Goal: Task Accomplishment & Management: Manage account settings

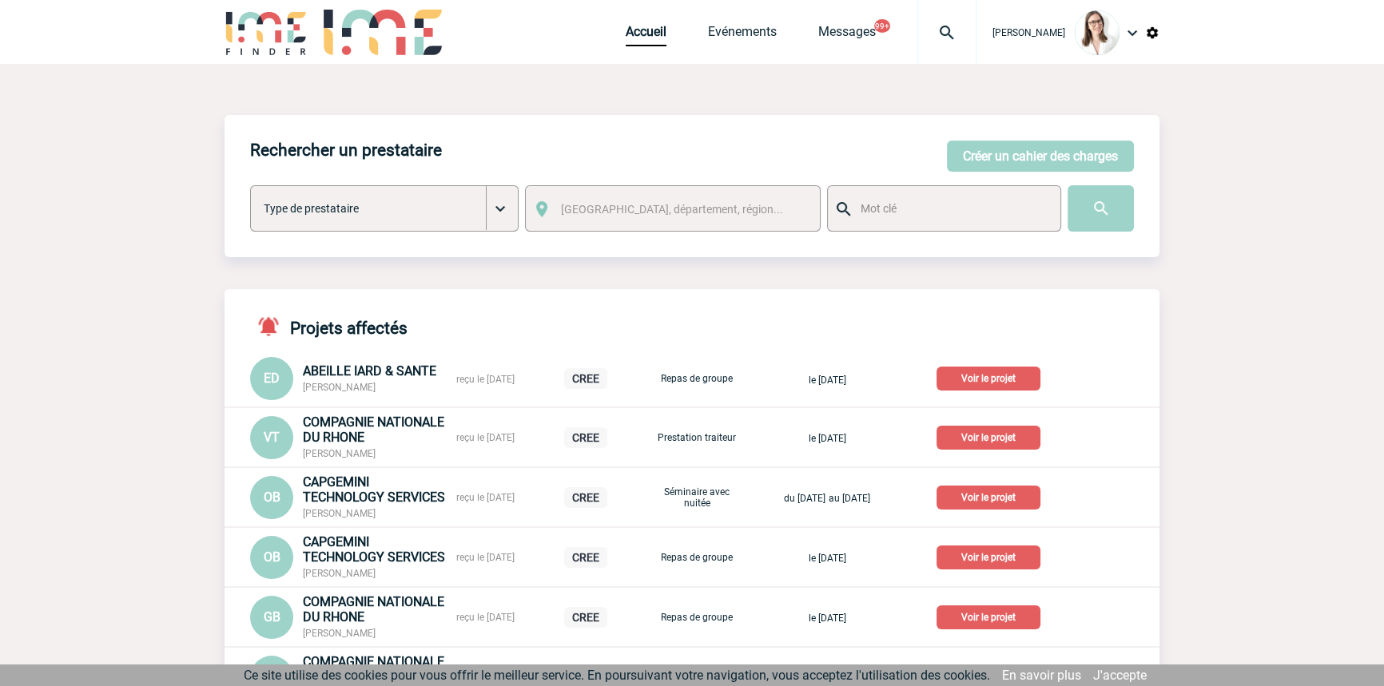
click at [887, 40] on div "Accueil Evénements Messages 99+ Projet, client Projet, client" at bounding box center [801, 32] width 351 height 64
click at [917, 44] on div at bounding box center [946, 32] width 59 height 64
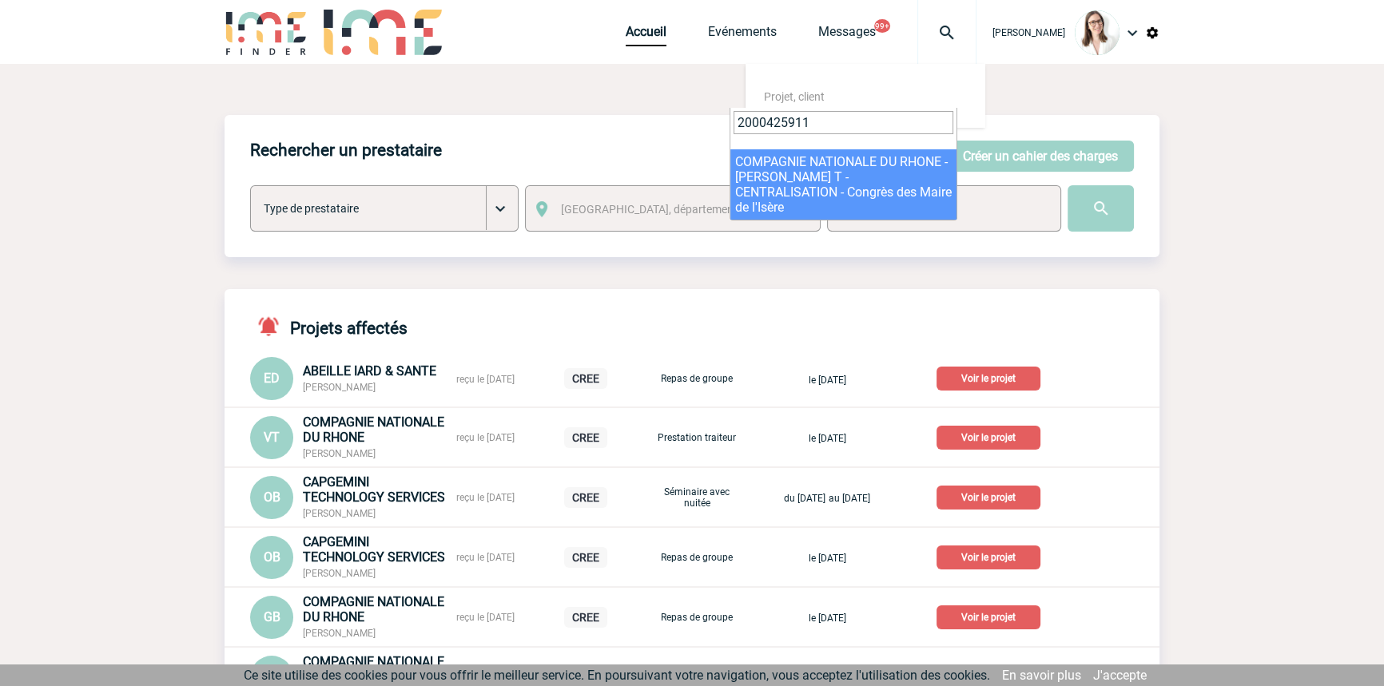
type input "2000425911"
select select "25412"
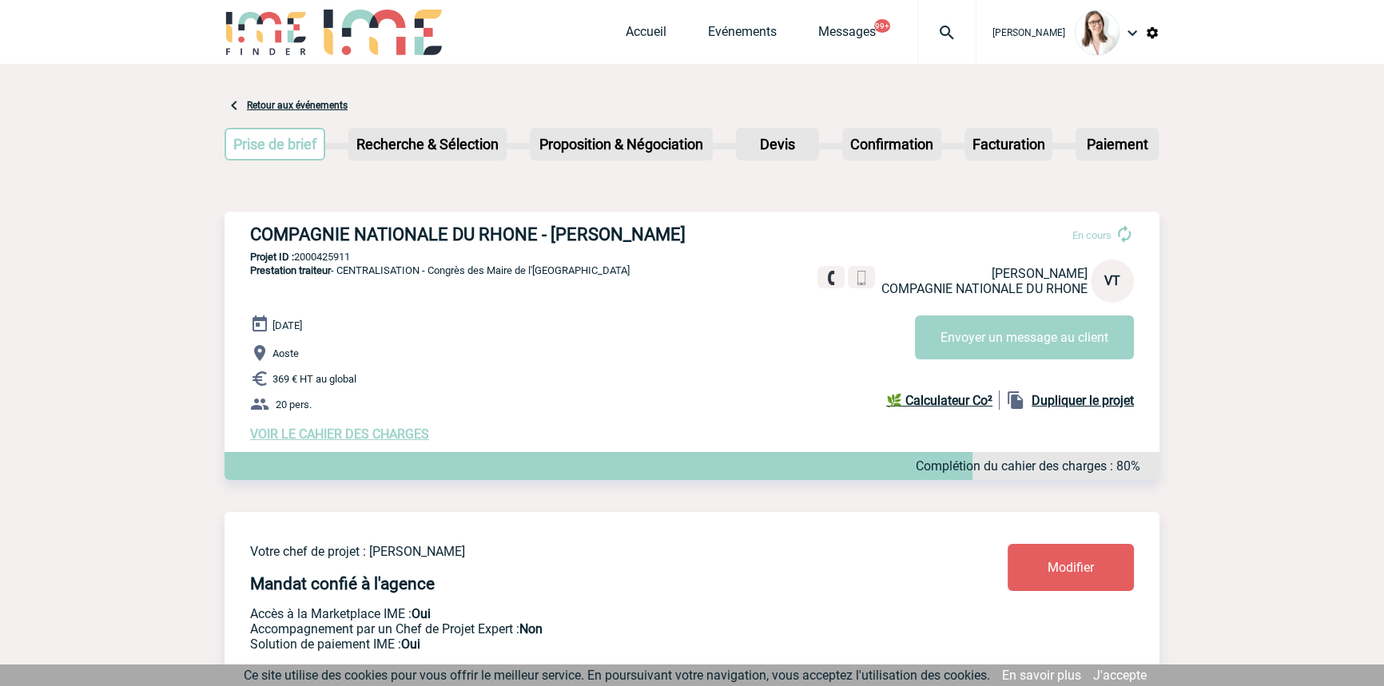
click at [324, 261] on p "Projet ID : 2000425911" at bounding box center [692, 257] width 935 height 12
click at [324, 260] on p "Projet ID : 2000425911" at bounding box center [692, 257] width 935 height 12
copy p "2000425911"
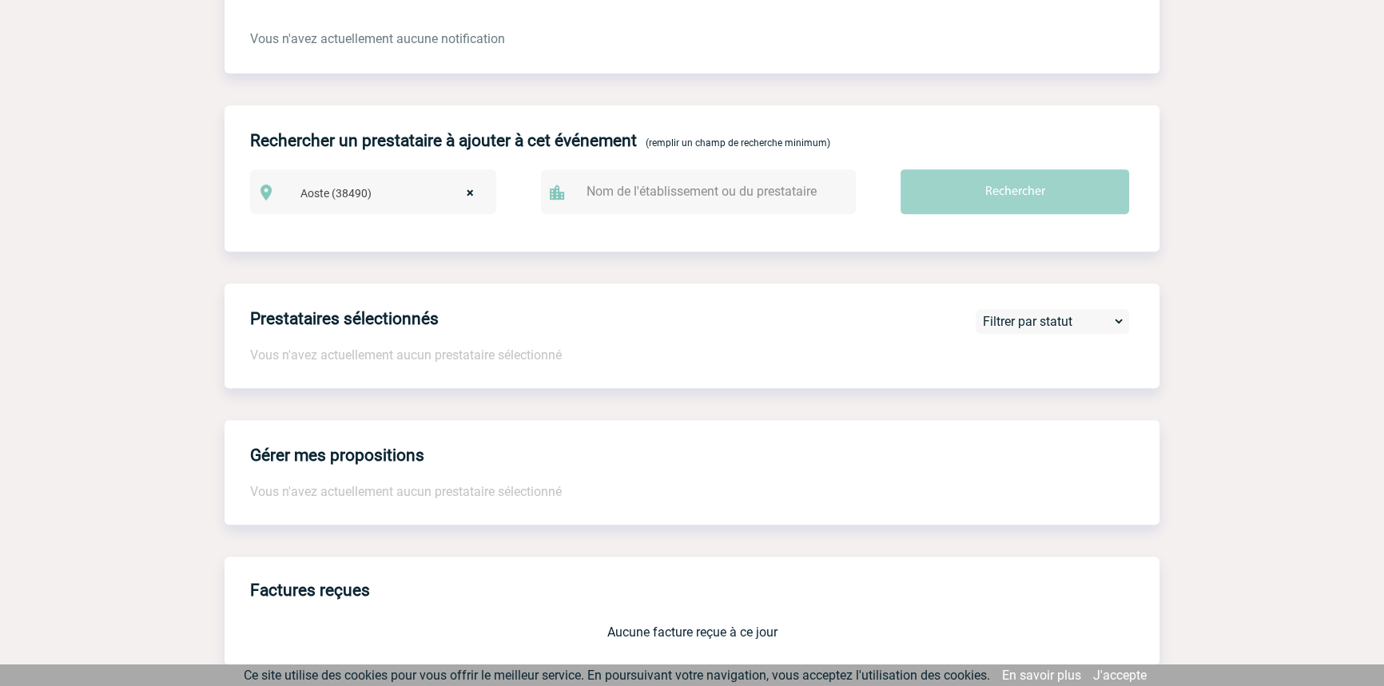
scroll to position [1343, 0]
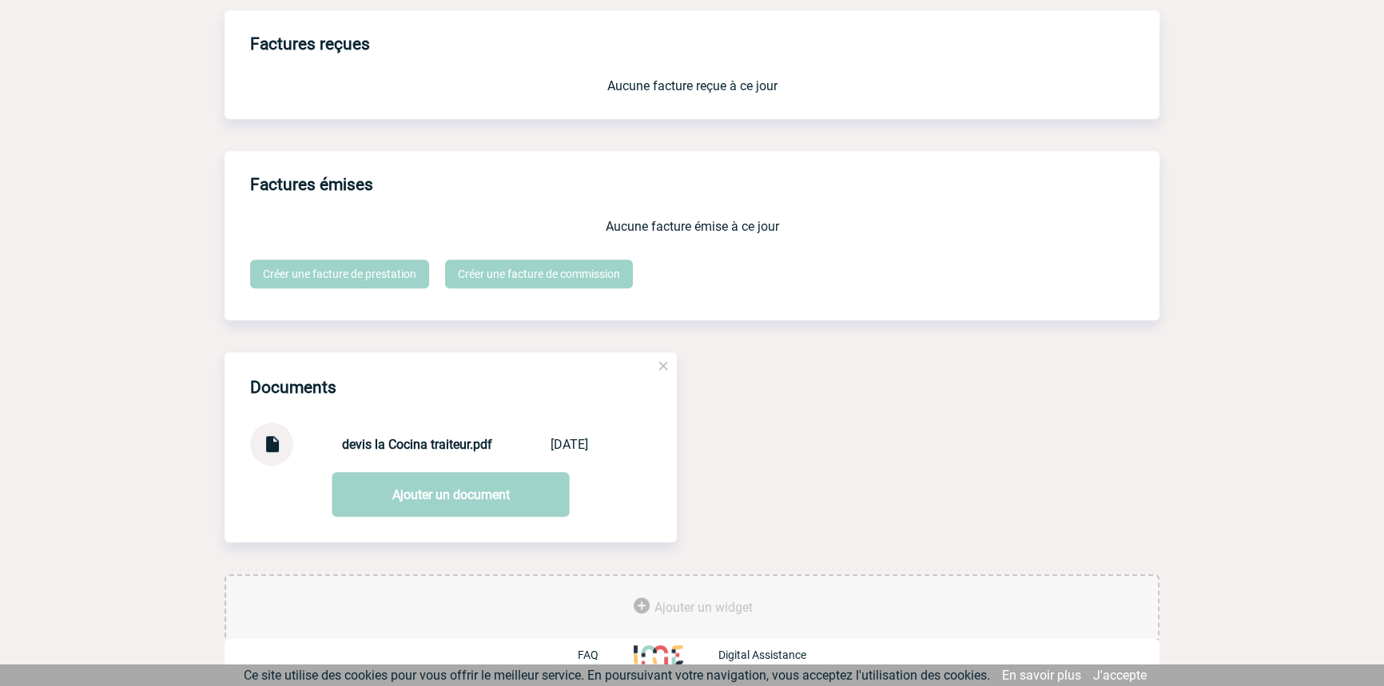
click at [273, 445] on img at bounding box center [271, 438] width 21 height 31
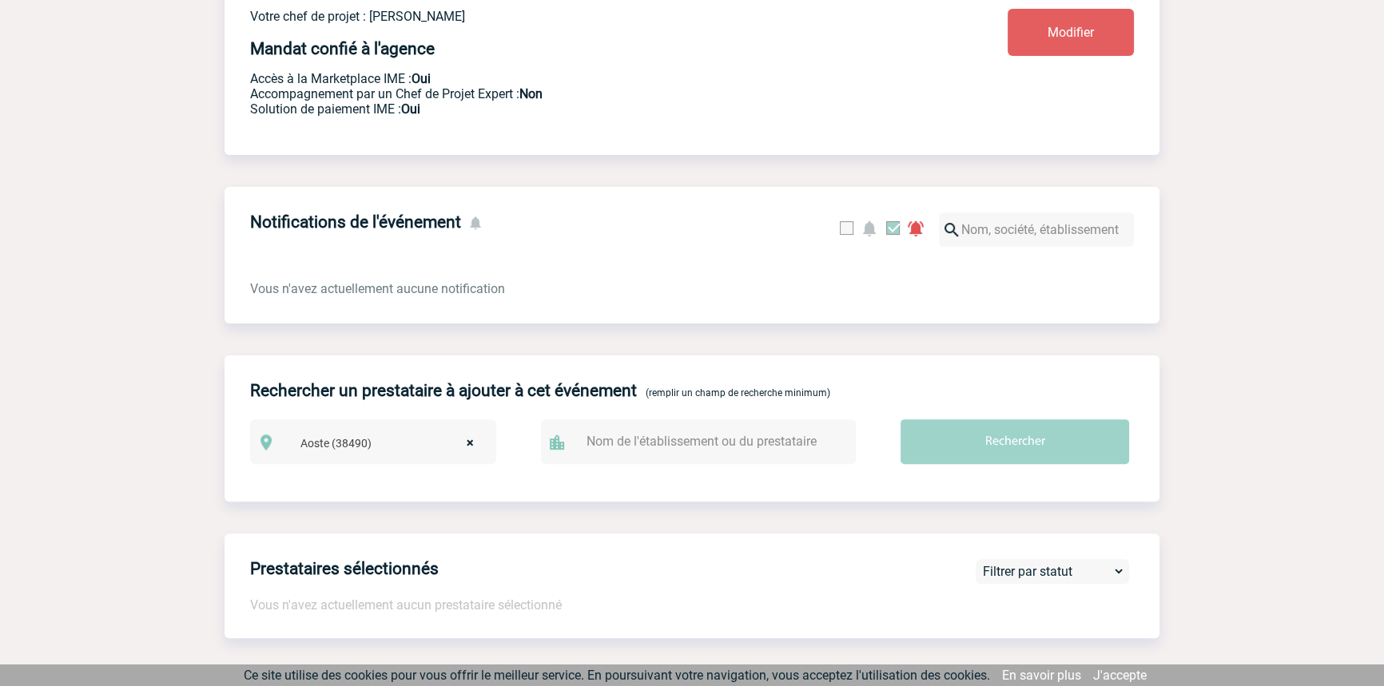
scroll to position [131, 0]
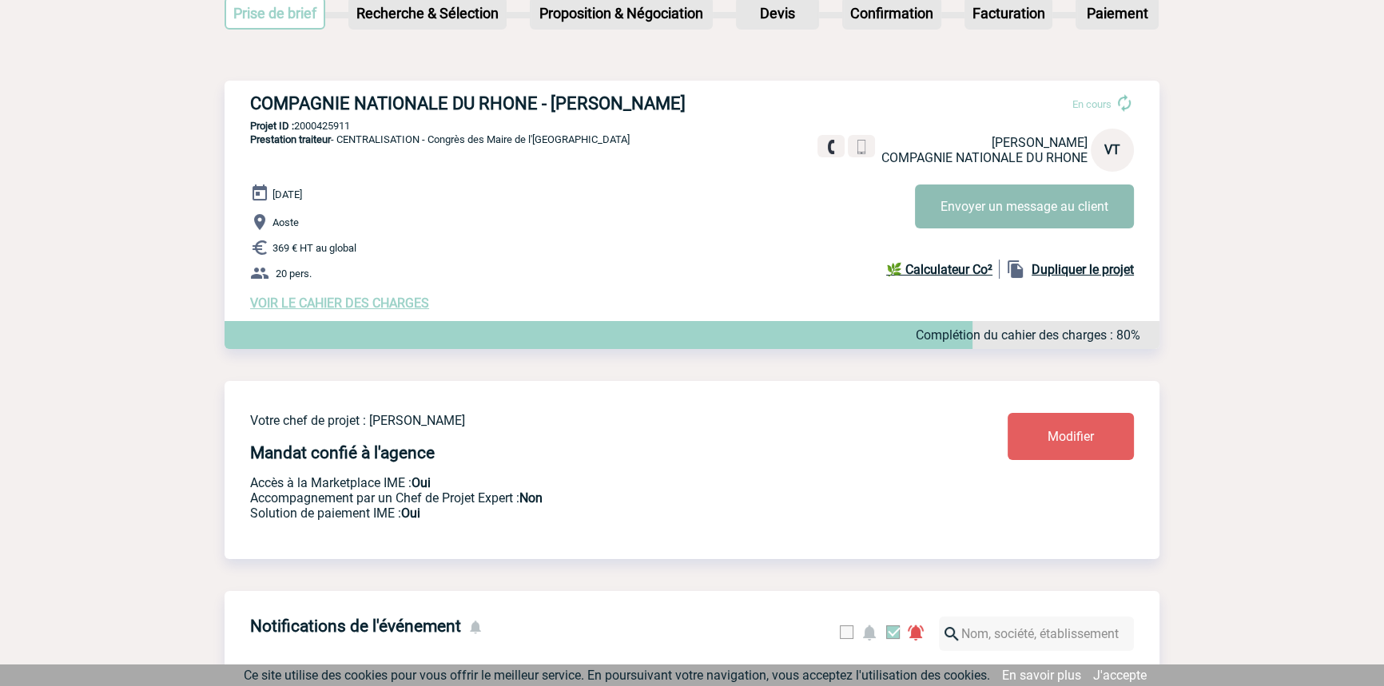
click at [1047, 187] on button "Envoyer un message au client" at bounding box center [1024, 207] width 219 height 44
click at [317, 304] on span "VOIR LE CAHIER DES CHARGES" at bounding box center [339, 303] width 179 height 15
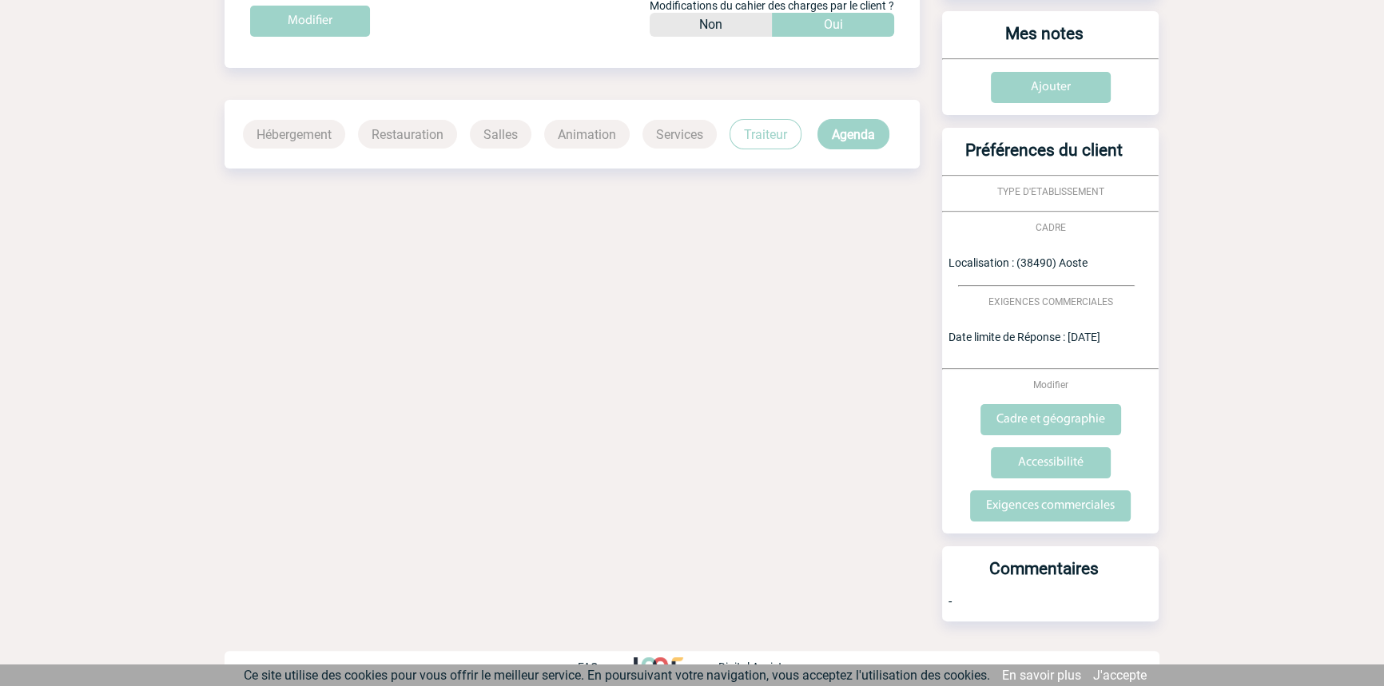
scroll to position [352, 0]
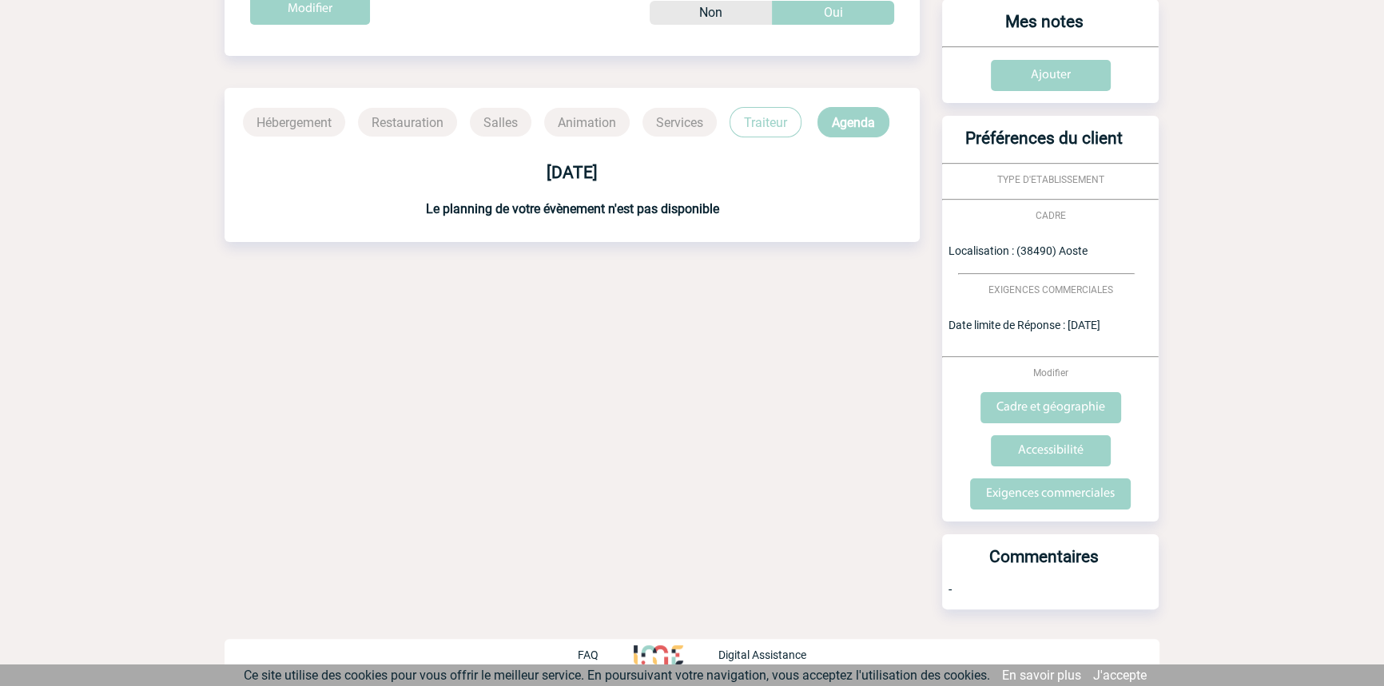
drag, startPoint x: 777, startPoint y: 115, endPoint x: 802, endPoint y: 166, distance: 56.8
click at [777, 116] on p "Traiteur" at bounding box center [766, 122] width 72 height 30
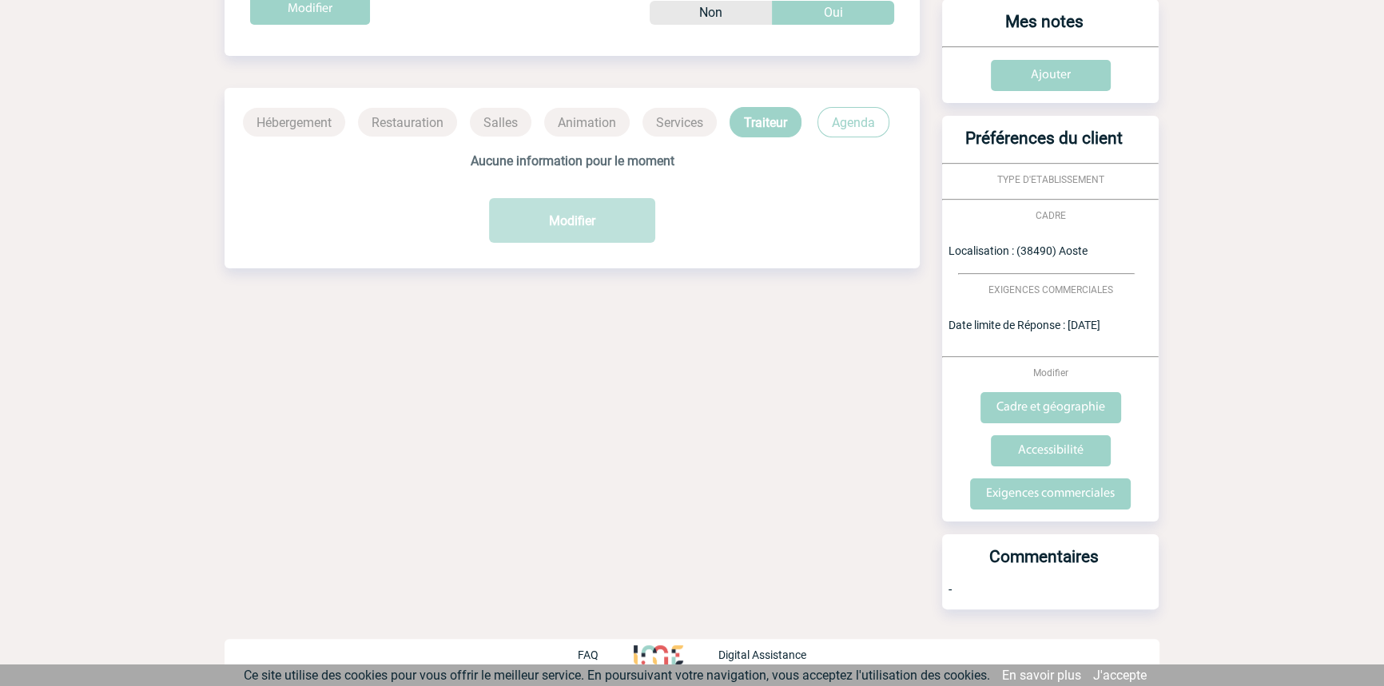
scroll to position [0, 0]
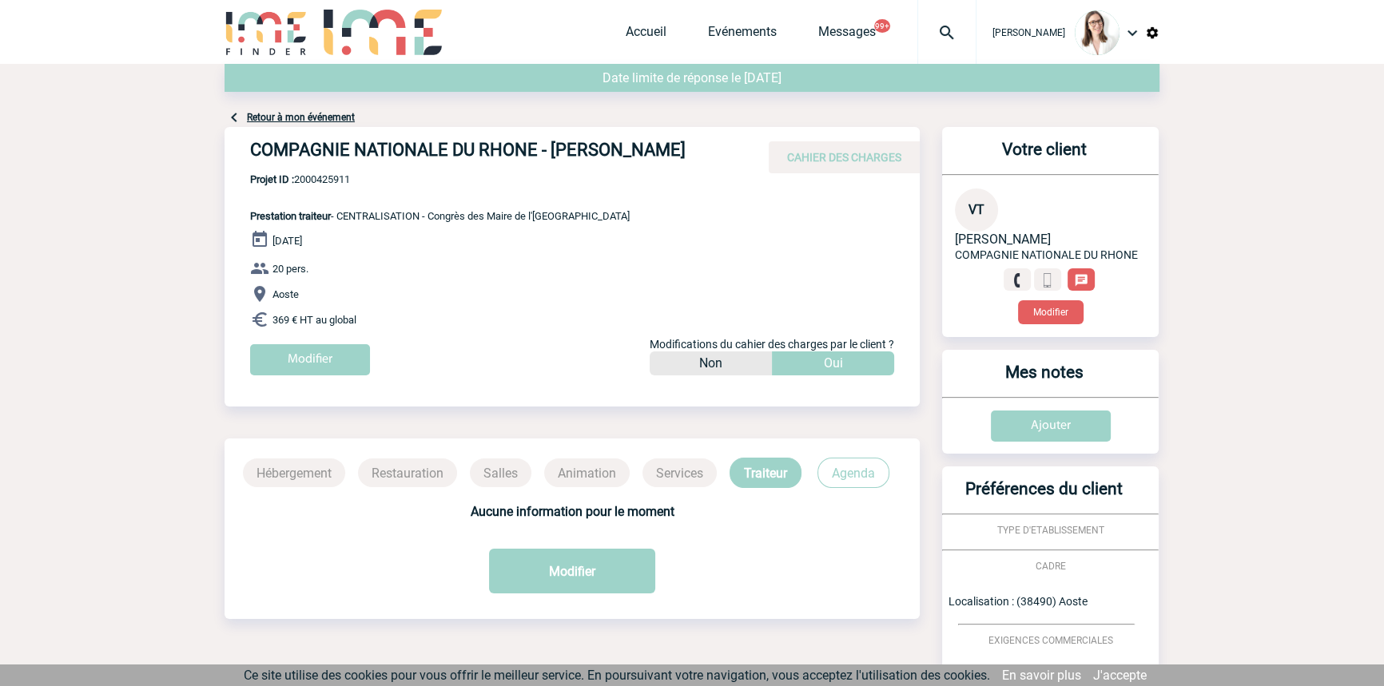
click at [342, 114] on link "Retour à mon événement" at bounding box center [301, 117] width 108 height 11
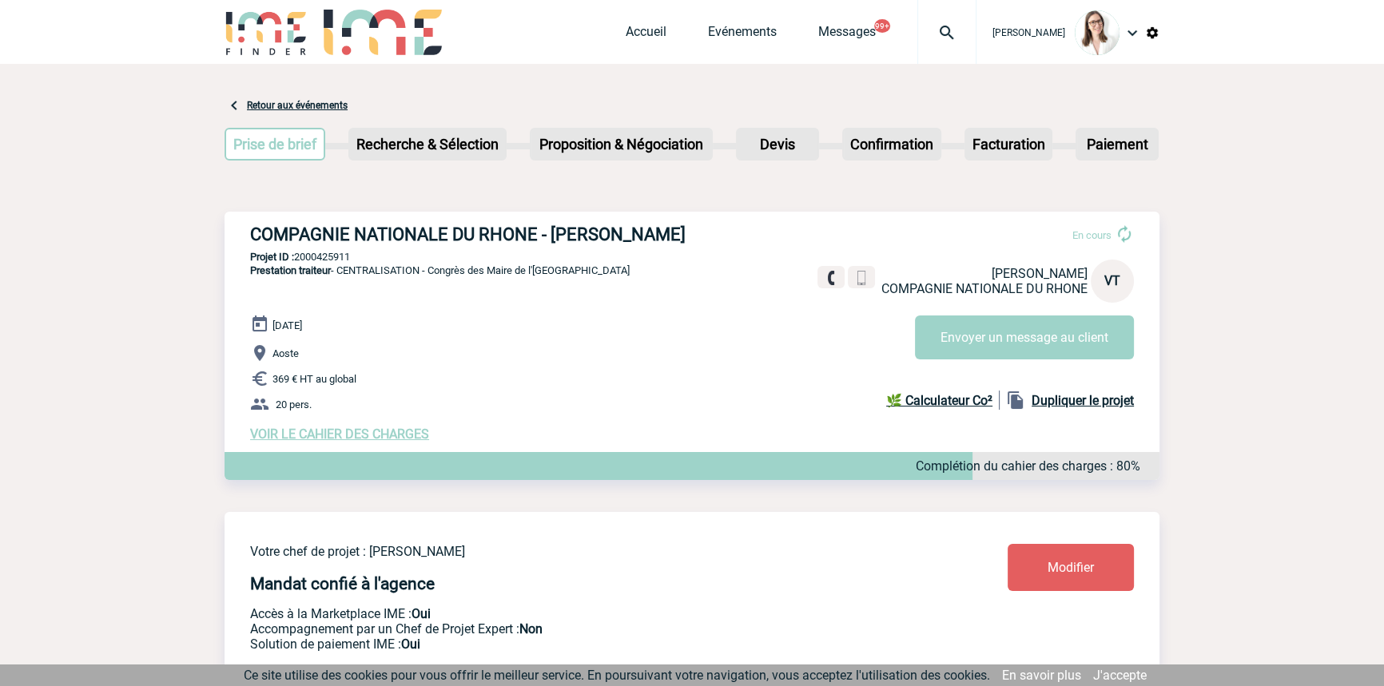
click at [945, 44] on div at bounding box center [946, 32] width 59 height 64
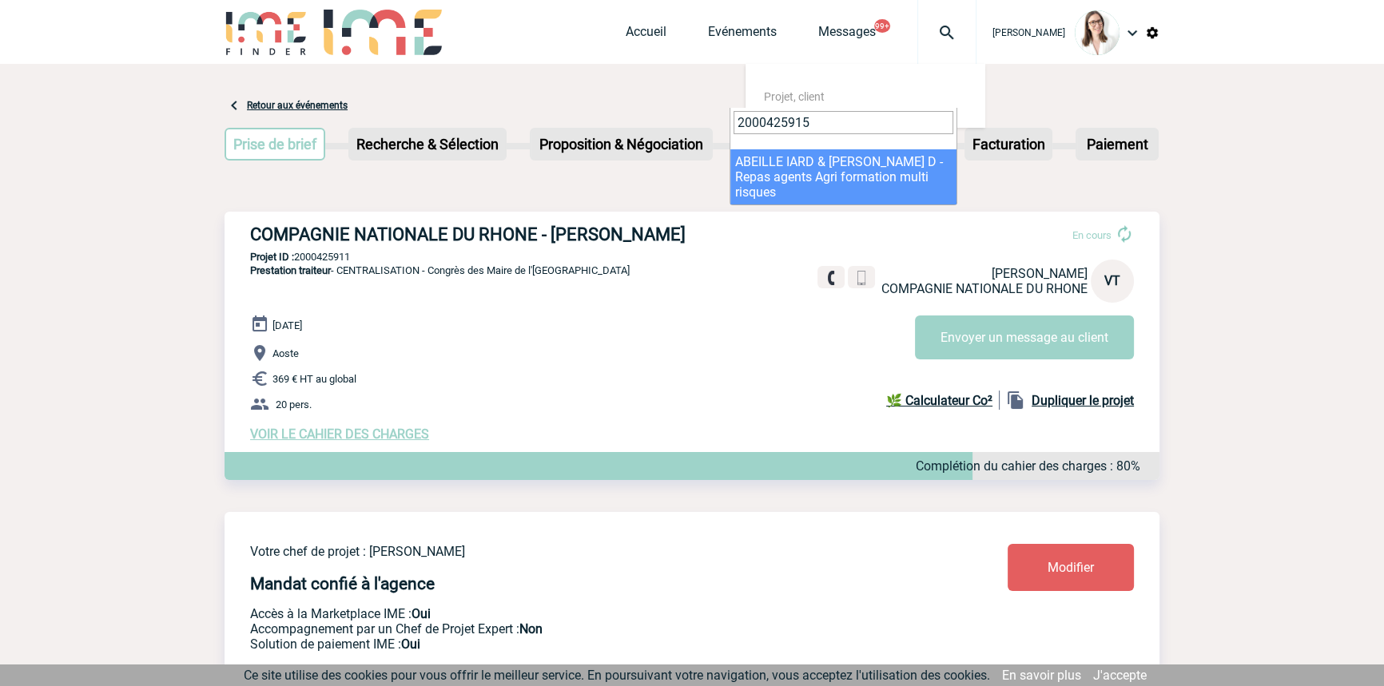
type input "2000425915"
select select "25416"
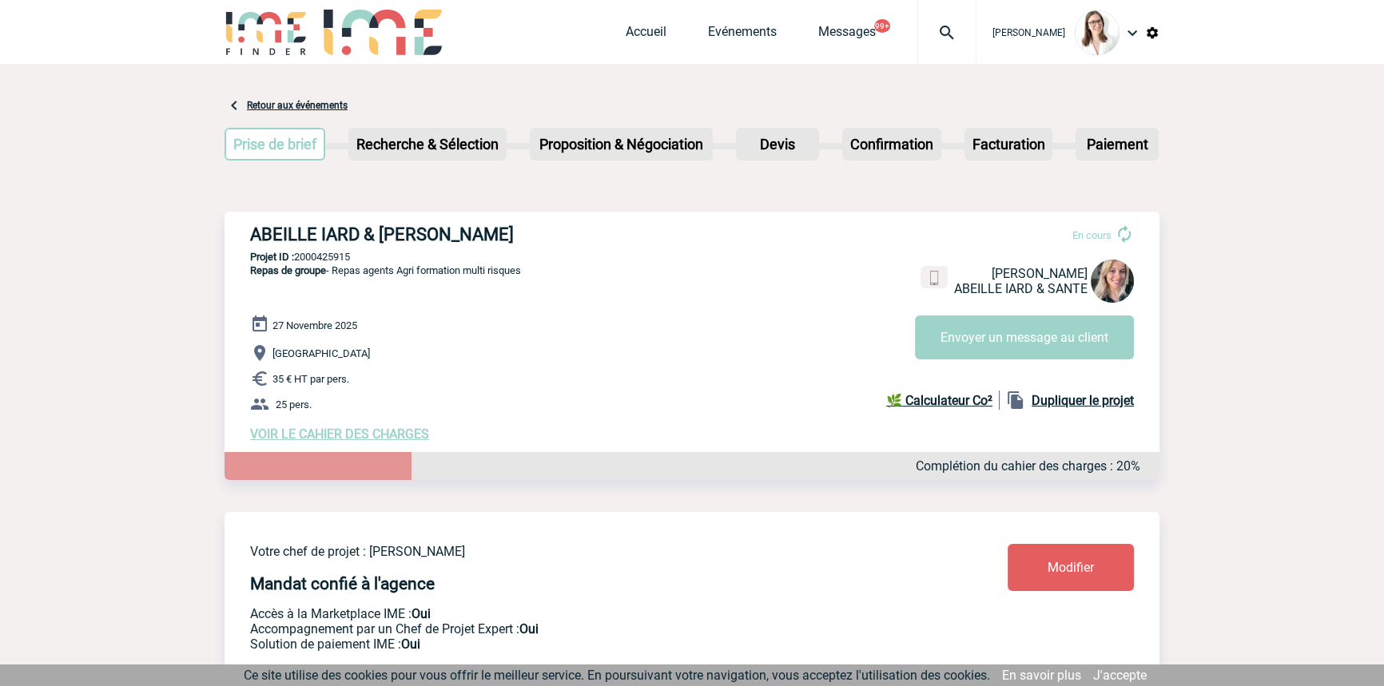
click at [301, 254] on p "Projet ID : 2000425915" at bounding box center [692, 257] width 935 height 12
click at [302, 256] on p "Projet ID : 2000425915" at bounding box center [692, 257] width 935 height 12
copy p "2000425915"
click at [329, 439] on span "VOIR LE CAHIER DES CHARGES" at bounding box center [339, 434] width 179 height 15
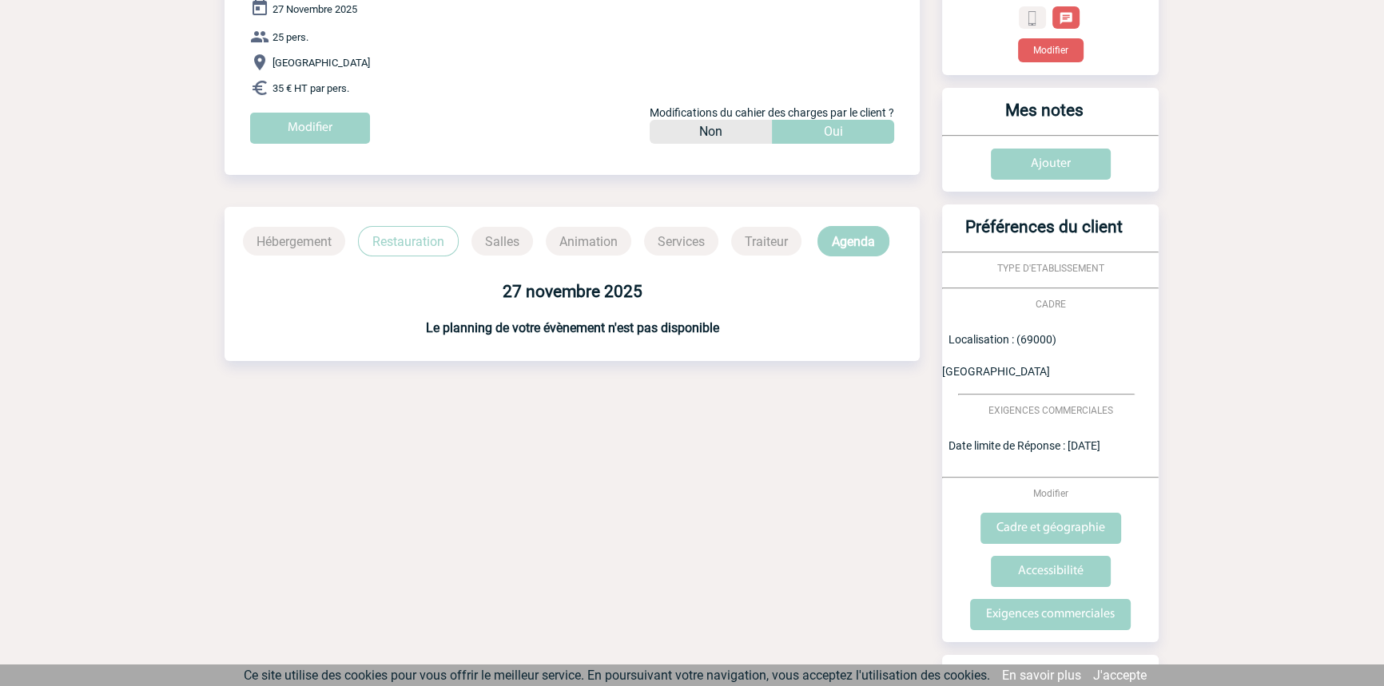
scroll to position [241, 0]
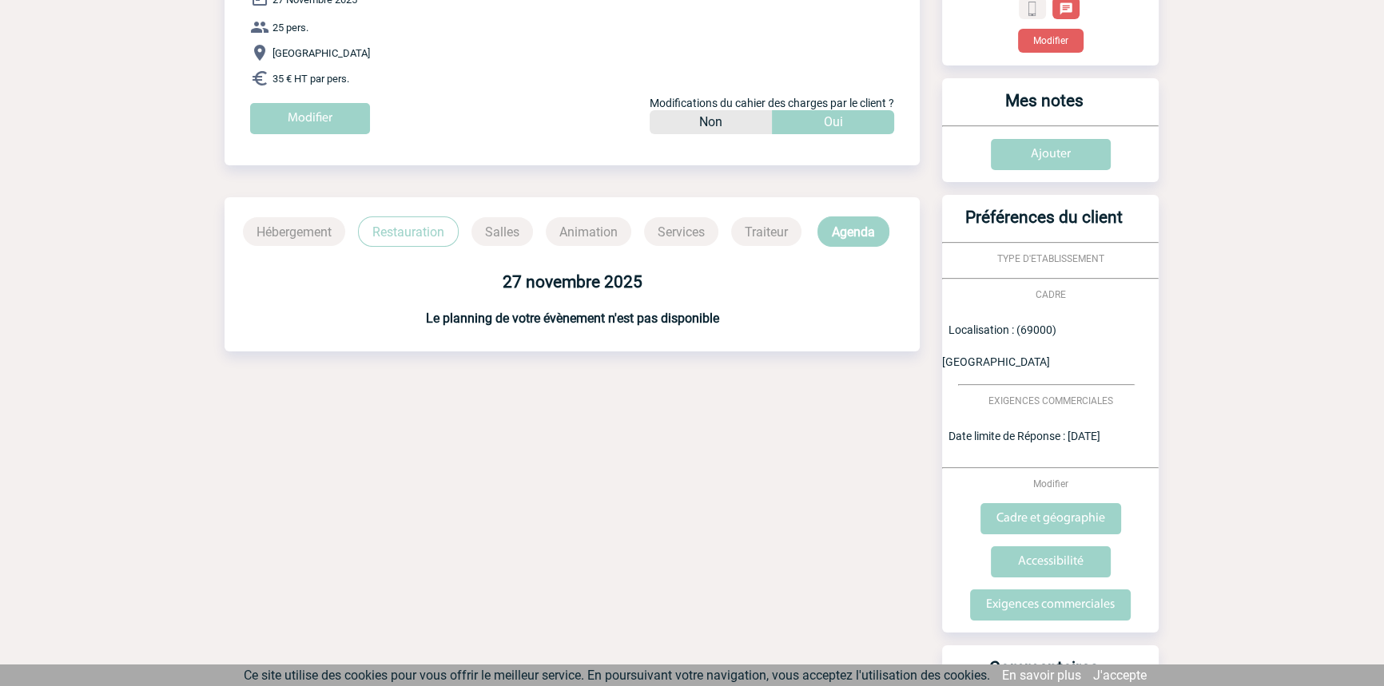
click at [402, 232] on p "Restauration" at bounding box center [408, 232] width 101 height 30
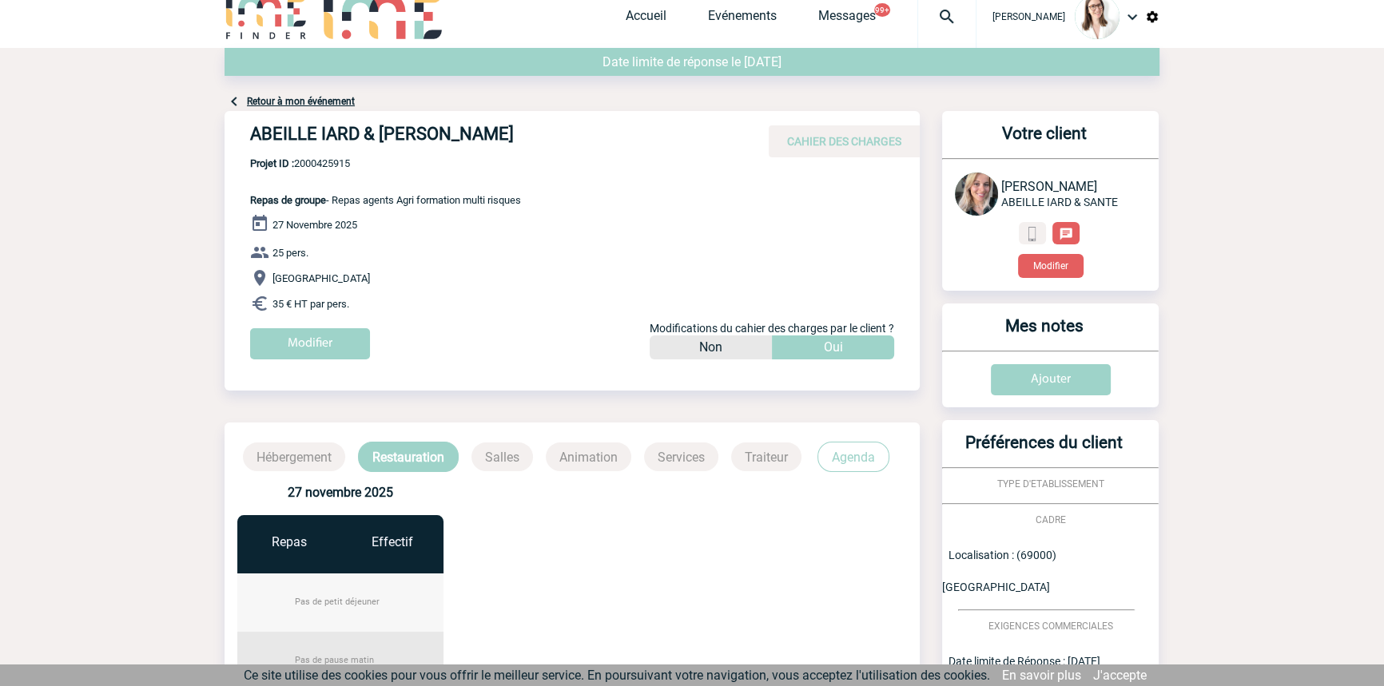
scroll to position [0, 0]
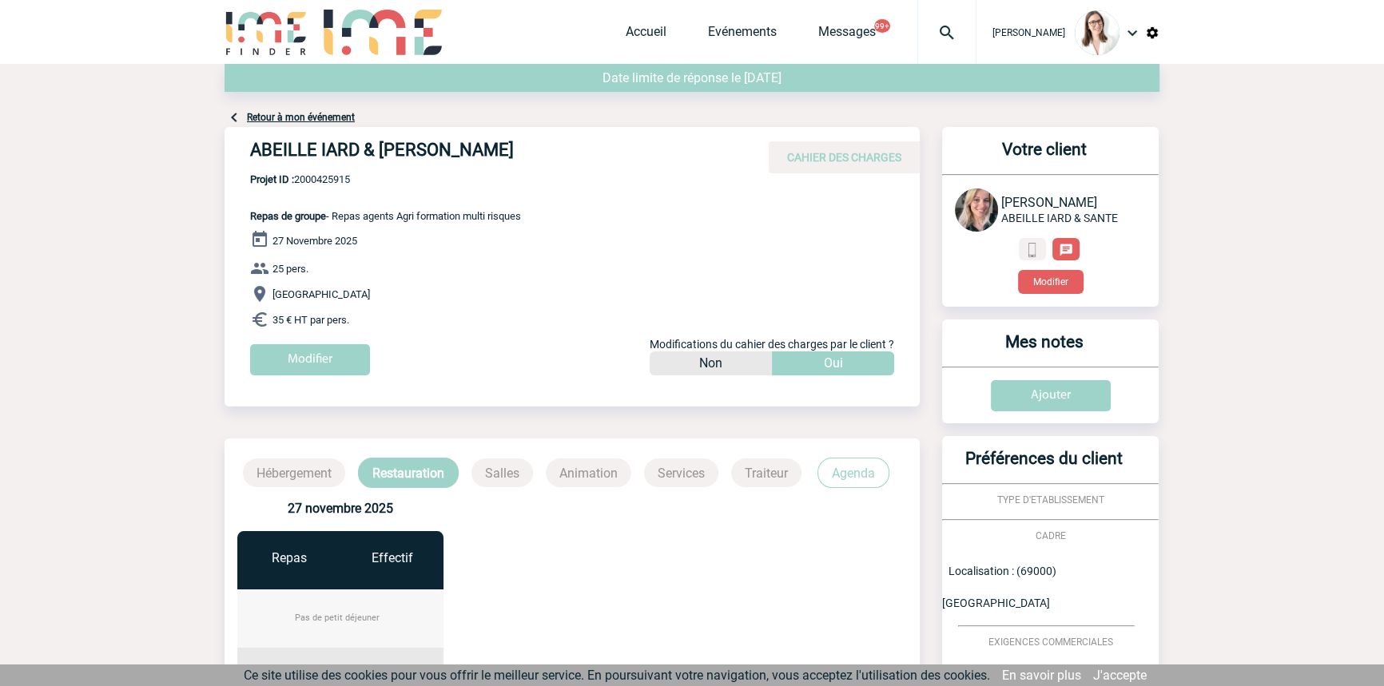
drag, startPoint x: 325, startPoint y: 114, endPoint x: 177, endPoint y: 123, distance: 148.9
click at [325, 114] on link "Retour à mon événement" at bounding box center [301, 117] width 108 height 11
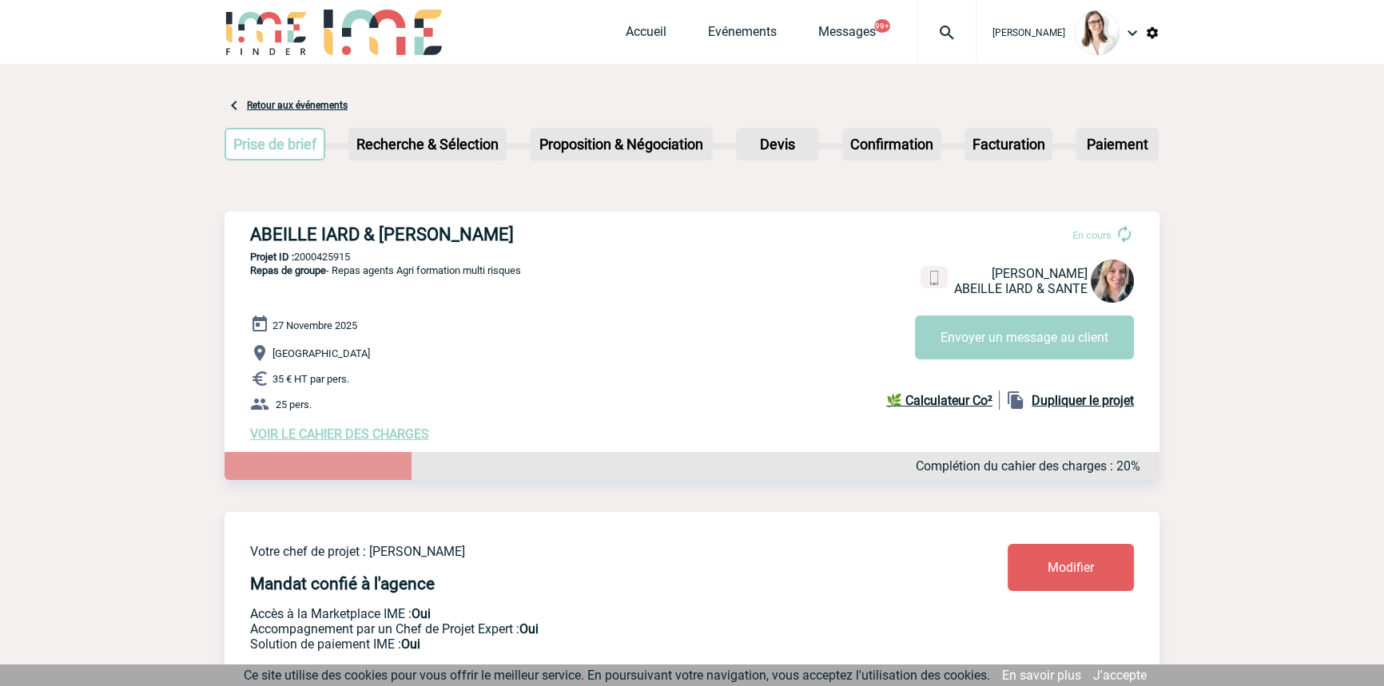
click at [350, 253] on p "Projet ID : 2000425915" at bounding box center [692, 257] width 935 height 12
copy p "2000425915"
click at [300, 436] on span "VOIR LE CAHIER DES CHARGES" at bounding box center [339, 434] width 179 height 15
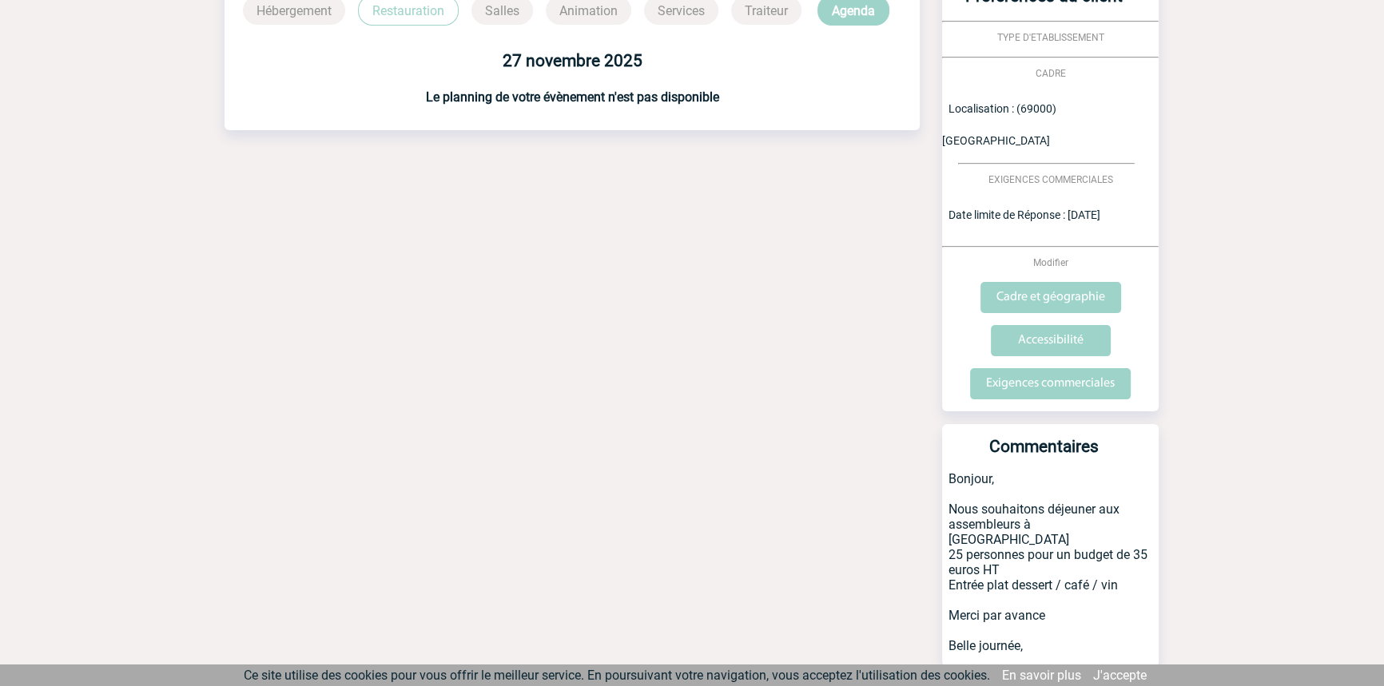
scroll to position [473, 0]
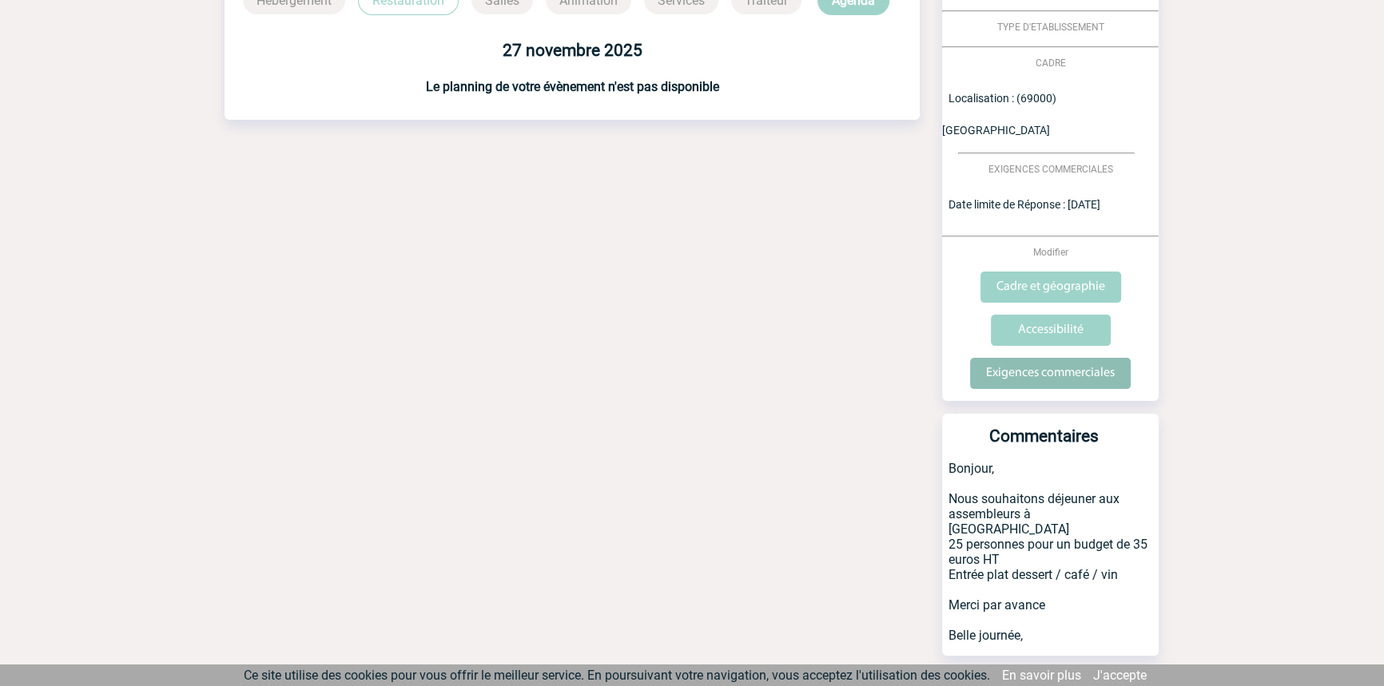
click at [1031, 358] on input "Exigences commerciales" at bounding box center [1050, 373] width 161 height 31
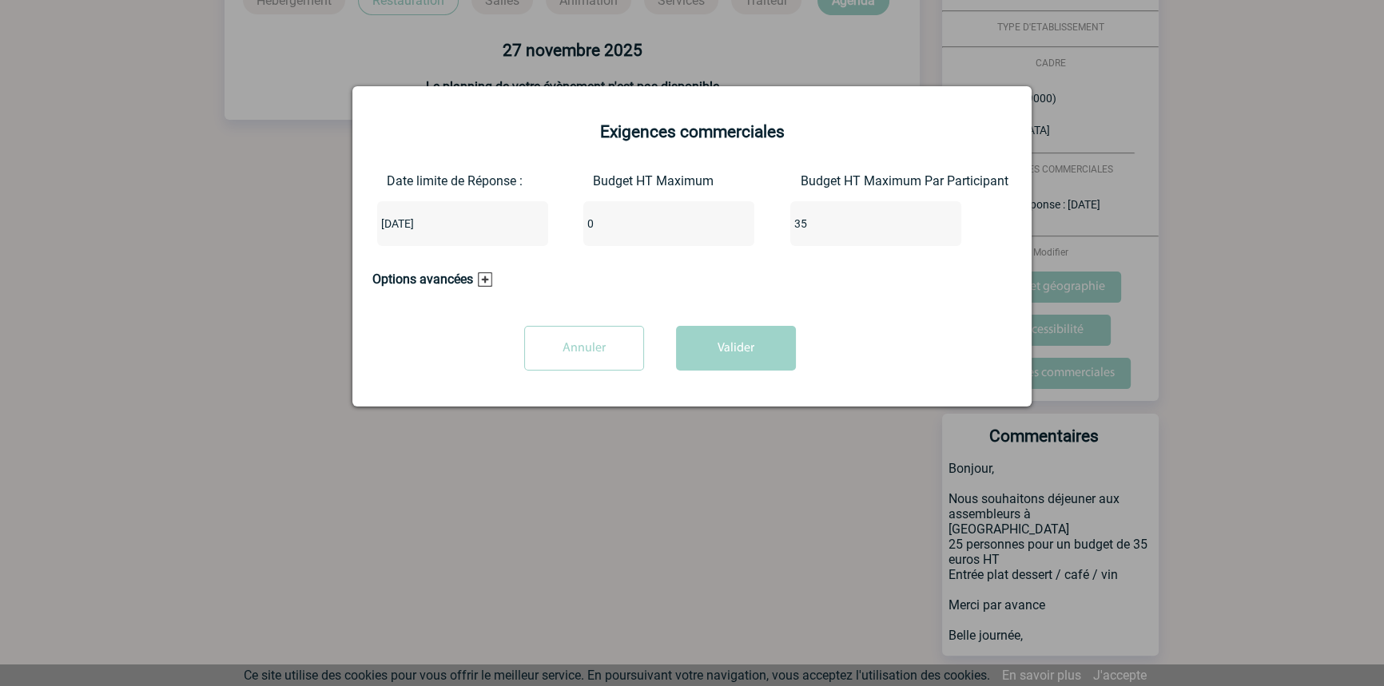
drag, startPoint x: 636, startPoint y: 222, endPoint x: 399, endPoint y: 223, distance: 237.3
click at [399, 223] on div "Date limite de Réponse : [DATE] Budget HT Maximum 0 Budget HT Maximum Par Parti…" at bounding box center [691, 216] width 639 height 86
type input "875"
drag, startPoint x: 671, startPoint y: 234, endPoint x: 615, endPoint y: 232, distance: 56.0
click at [617, 232] on div "Date limite de Réponse : [DATE] Budget HT Maximum 875 Budget HT Maximum Par Par…" at bounding box center [691, 216] width 639 height 86
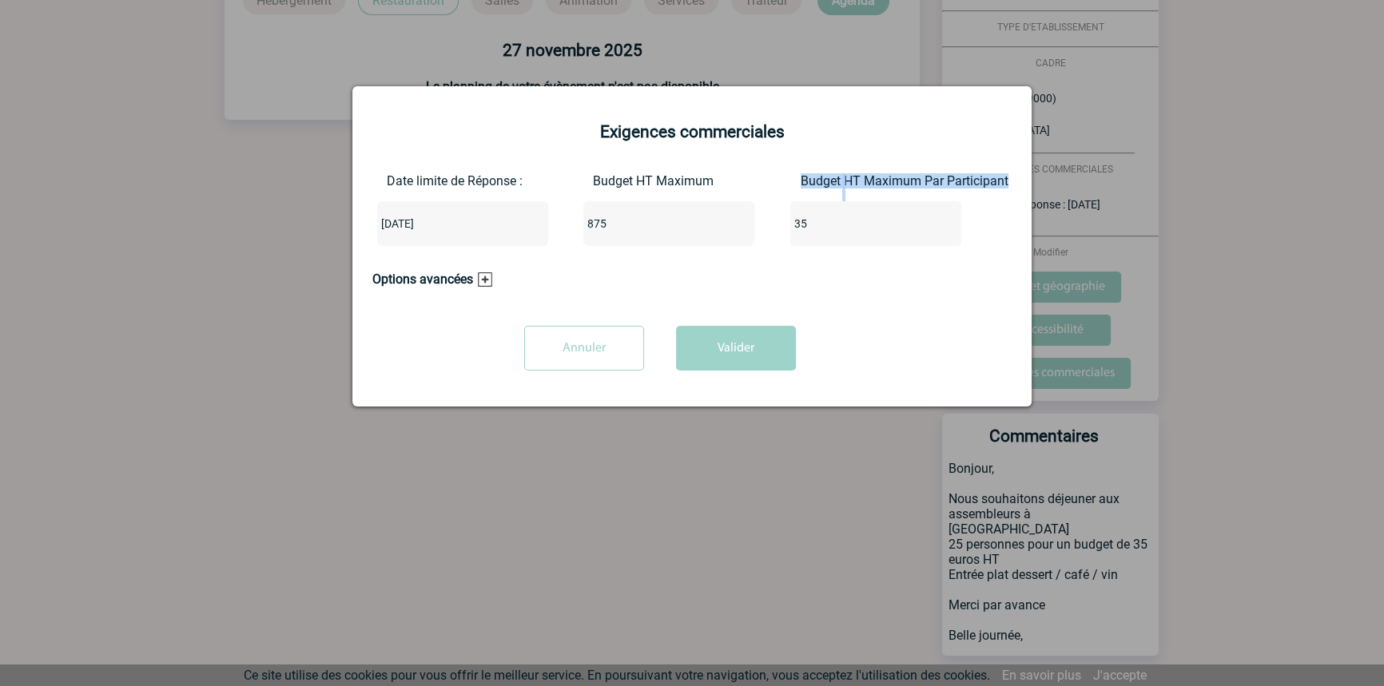
click at [834, 231] on input "35" at bounding box center [865, 223] width 150 height 21
click at [834, 230] on input "35" at bounding box center [865, 223] width 150 height 21
type input "0"
click at [754, 340] on button "Valider" at bounding box center [736, 348] width 120 height 45
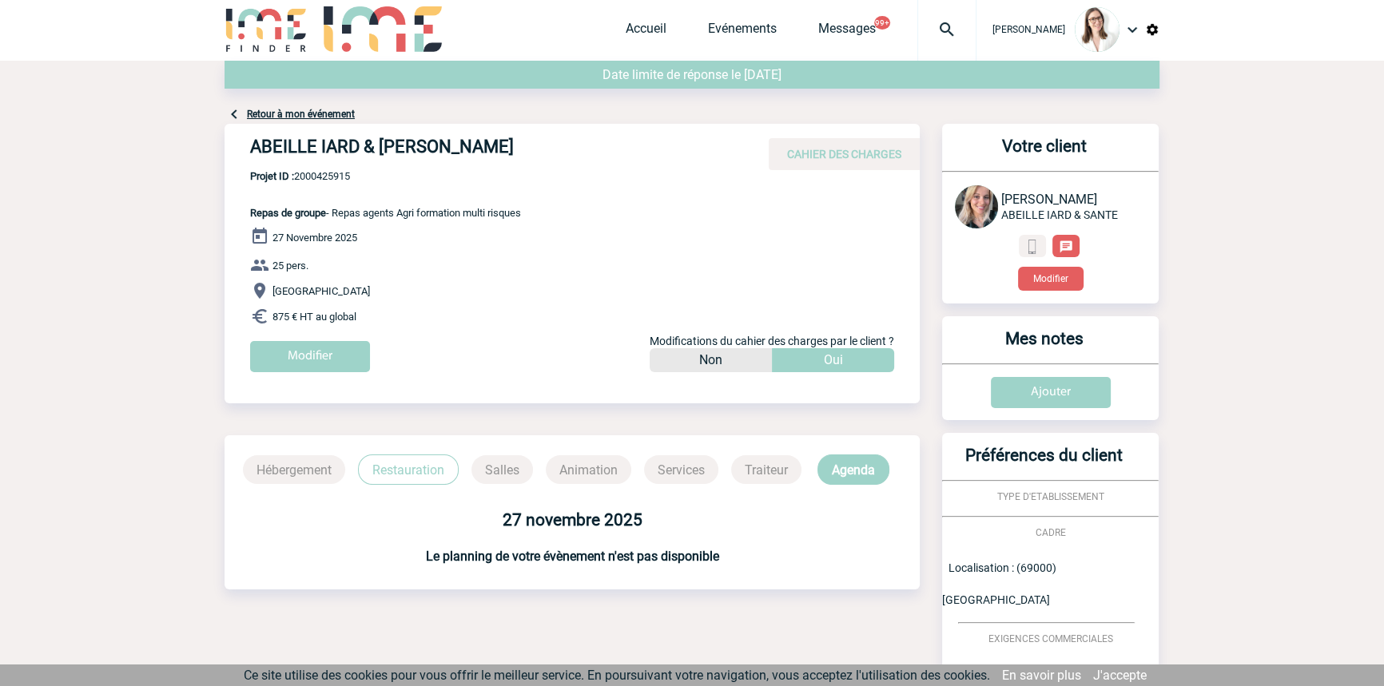
scroll to position [0, 0]
